Goal: Task Accomplishment & Management: Complete application form

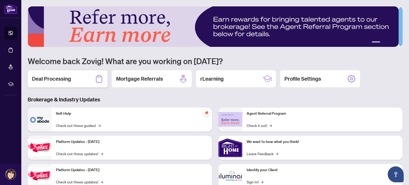
click at [55, 77] on h2 "Deal Processing" at bounding box center [51, 78] width 39 height 7
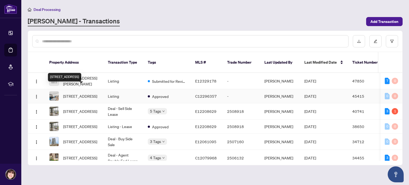
click at [80, 93] on span "[STREET_ADDRESS]" at bounding box center [80, 96] width 34 height 6
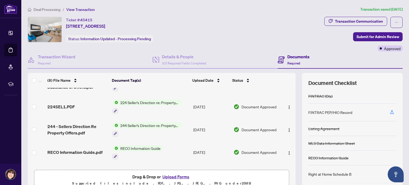
scroll to position [102, 0]
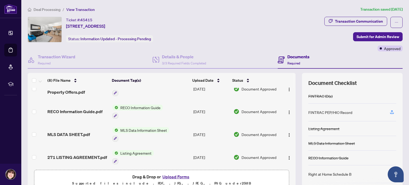
click at [180, 175] on button "Upload Forms" at bounding box center [176, 177] width 30 height 7
click at [178, 176] on button "Upload Forms" at bounding box center [176, 177] width 30 height 7
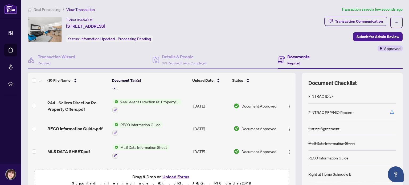
scroll to position [0, 0]
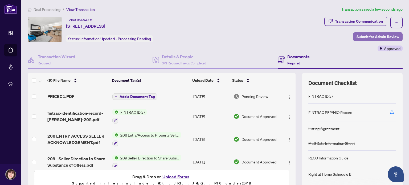
click at [381, 36] on span "Submit for Admin Review" at bounding box center [378, 37] width 43 height 9
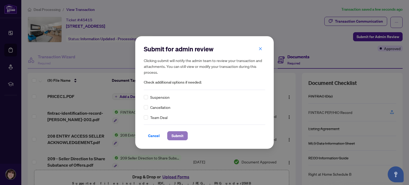
click at [182, 135] on span "Submit" at bounding box center [178, 136] width 12 height 9
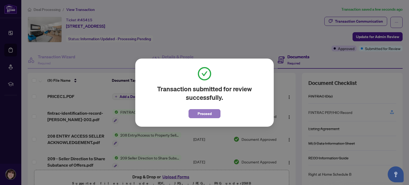
click at [211, 115] on span "Proceed" at bounding box center [205, 114] width 14 height 9
